Goal: Check status

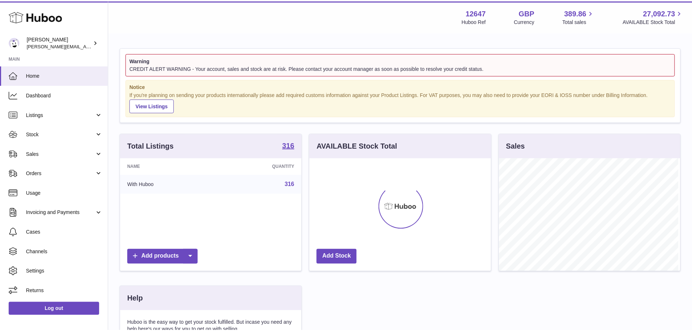
scroll to position [113, 183]
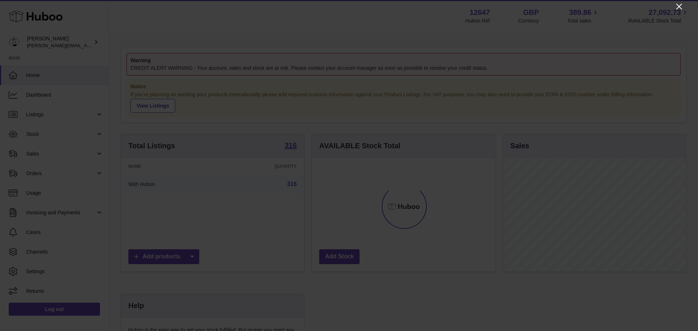
click at [678, 7] on icon "Close" at bounding box center [678, 6] width 9 height 9
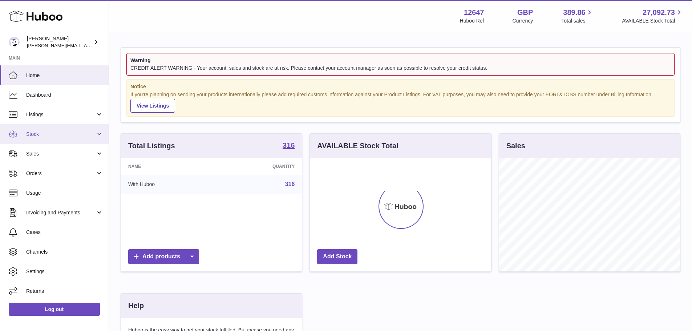
click at [66, 137] on span "Stock" at bounding box center [60, 134] width 69 height 7
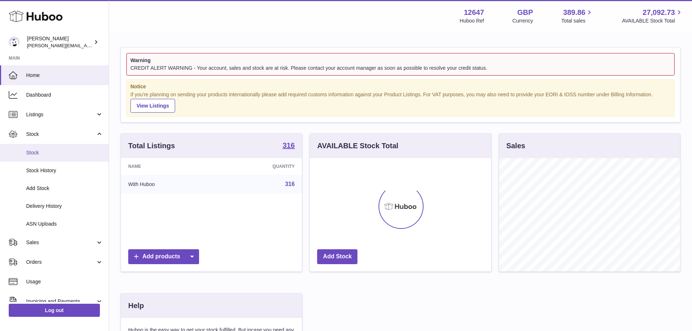
click at [65, 150] on span "Stock" at bounding box center [64, 152] width 77 height 7
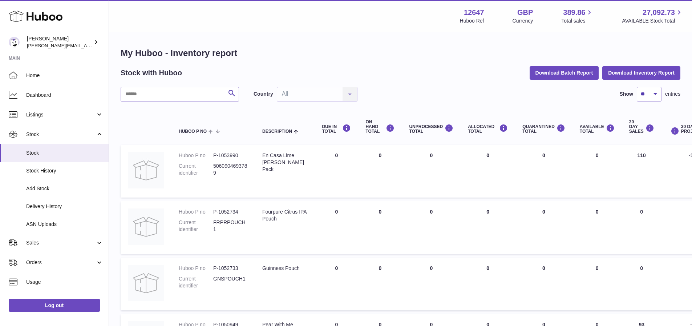
click at [366, 126] on div "ON HAND Total" at bounding box center [379, 127] width 29 height 15
click at [365, 130] on div "ON HAND Total" at bounding box center [379, 127] width 29 height 15
